Goal: Task Accomplishment & Management: Use online tool/utility

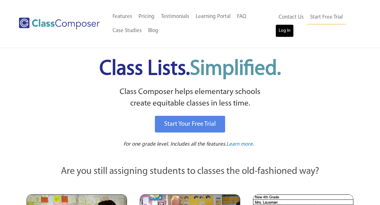
click at [282, 29] on link "Log In" at bounding box center [284, 30] width 18 height 13
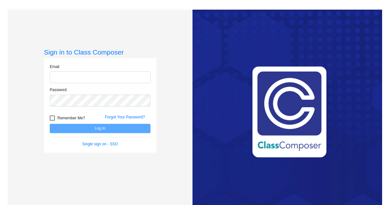
click at [64, 76] on input "email" at bounding box center [100, 77] width 101 height 12
type input "aknecht@cvs.k12.mi.us"
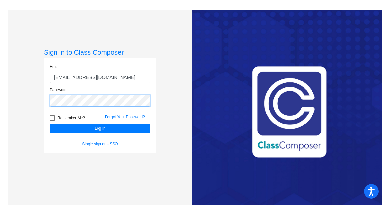
click at [50, 124] on button "Log In" at bounding box center [100, 128] width 101 height 9
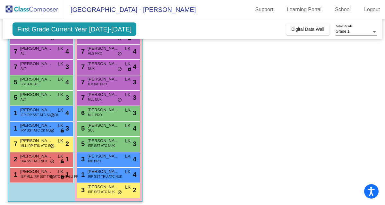
scroll to position [108, 0]
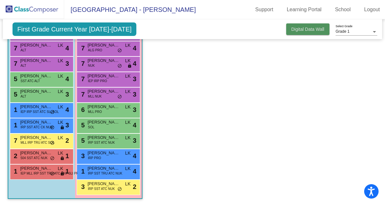
click at [316, 26] on button "Digital Data Wall" at bounding box center [307, 29] width 43 height 12
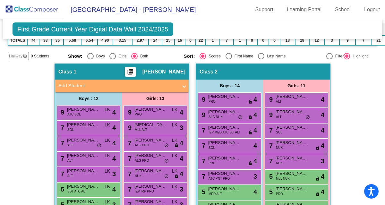
scroll to position [99, 0]
